Goal: Complete application form: Complete application form

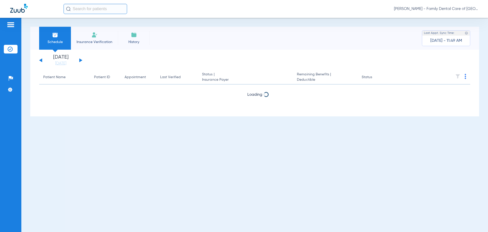
click at [97, 38] on li "Insurance Verification" at bounding box center [94, 38] width 47 height 23
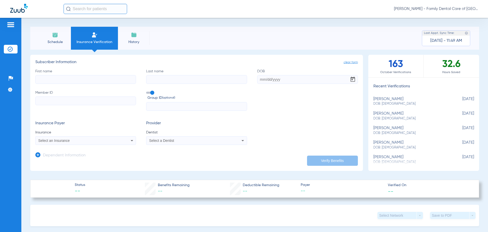
click at [53, 79] on input "First name" at bounding box center [85, 79] width 101 height 9
type input "[PERSON_NAME]"
type input "[DATE]"
click at [71, 101] on input "Member ID Required" at bounding box center [85, 100] width 101 height 9
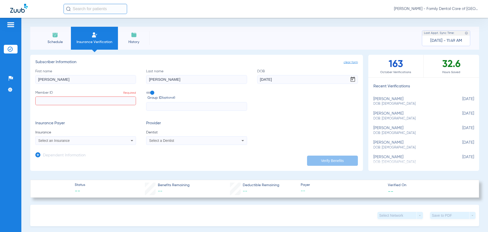
paste input "950102633-01"
click at [71, 101] on input "950102633-01" at bounding box center [85, 100] width 101 height 9
type input "95010263301"
click at [96, 143] on div "Select an Insurance" at bounding box center [86, 140] width 100 height 6
type input "h"
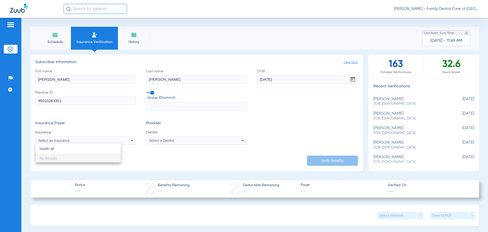
type input "health all"
